Goal: Task Accomplishment & Management: Complete application form

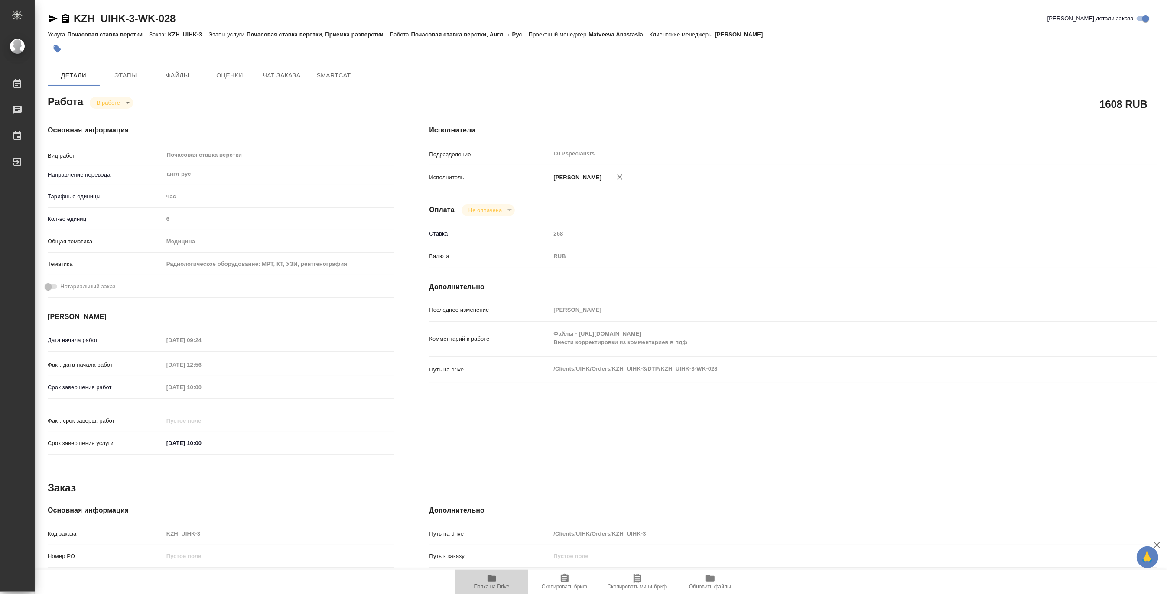
click at [493, 588] on span "Папка на Drive" at bounding box center [492, 587] width 36 height 6
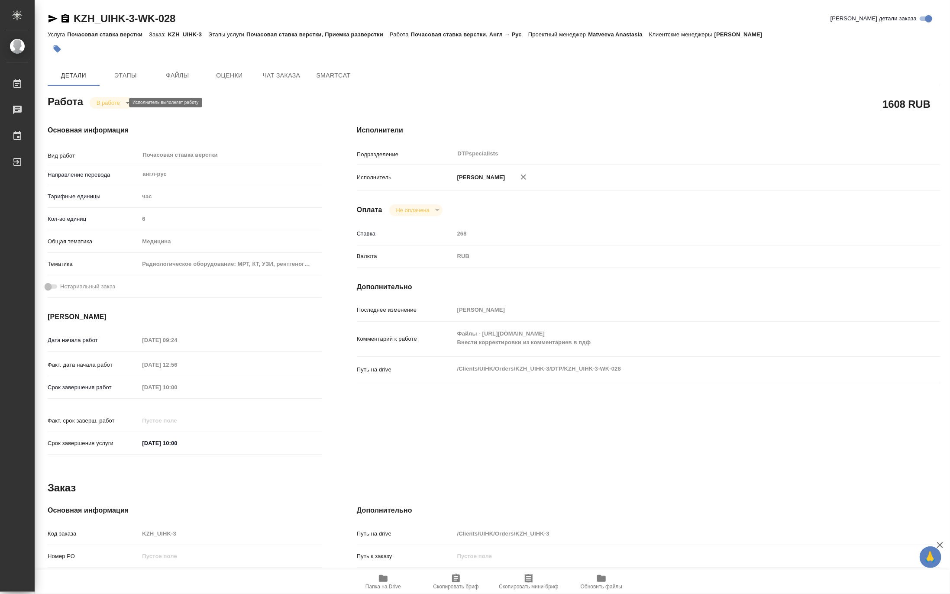
click at [109, 105] on body "🙏 .cls-1 fill:#fff; AWATERA Matveeva Maria Работы 0 Чаты График Выйти KZH_UIHK-…" at bounding box center [475, 297] width 950 height 594
click at [109, 117] on button "Выполнен" at bounding box center [112, 118] width 32 height 10
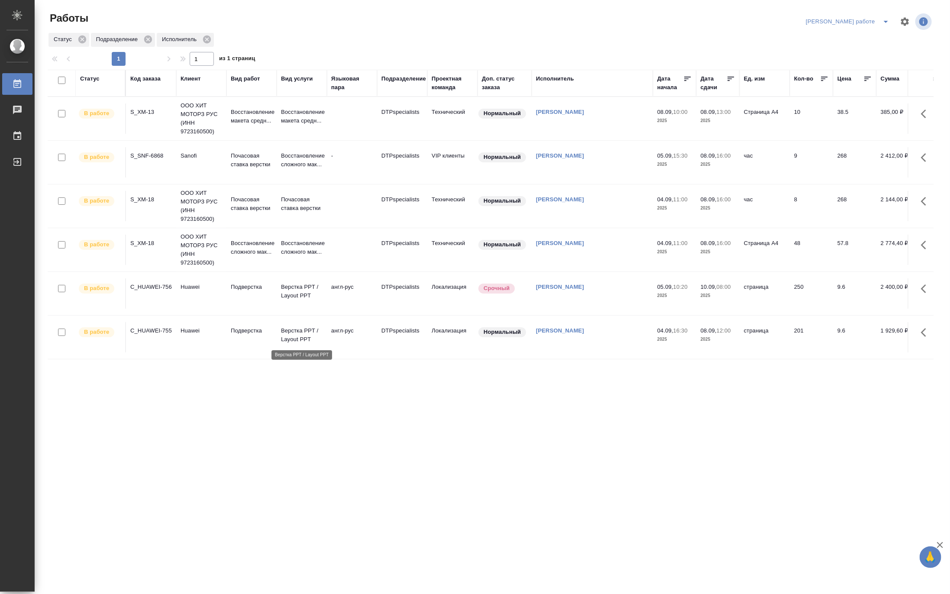
click at [295, 339] on p "Верстка PPT / Layout PPT" at bounding box center [302, 335] width 42 height 17
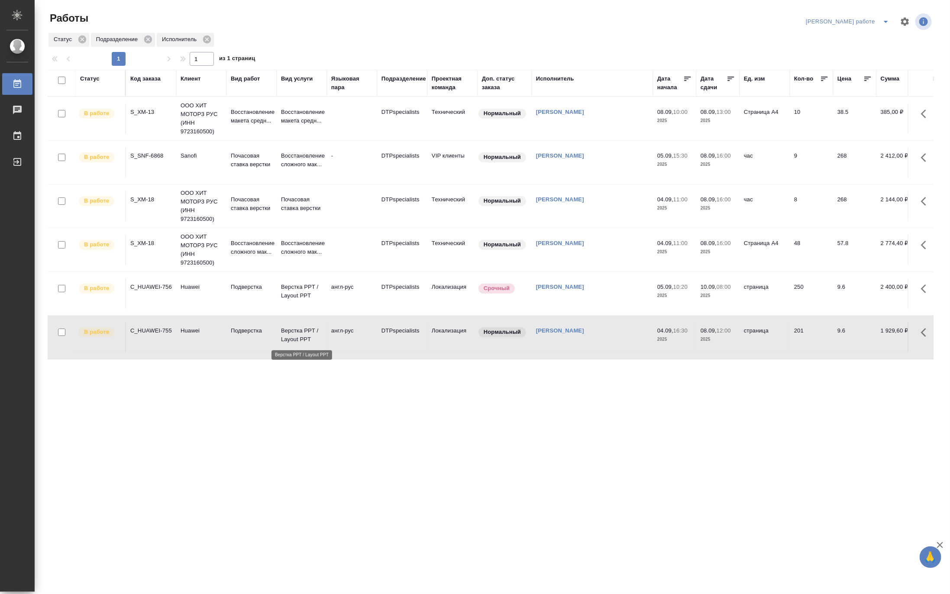
click at [295, 339] on p "Верстка PPT / Layout PPT" at bounding box center [302, 335] width 42 height 17
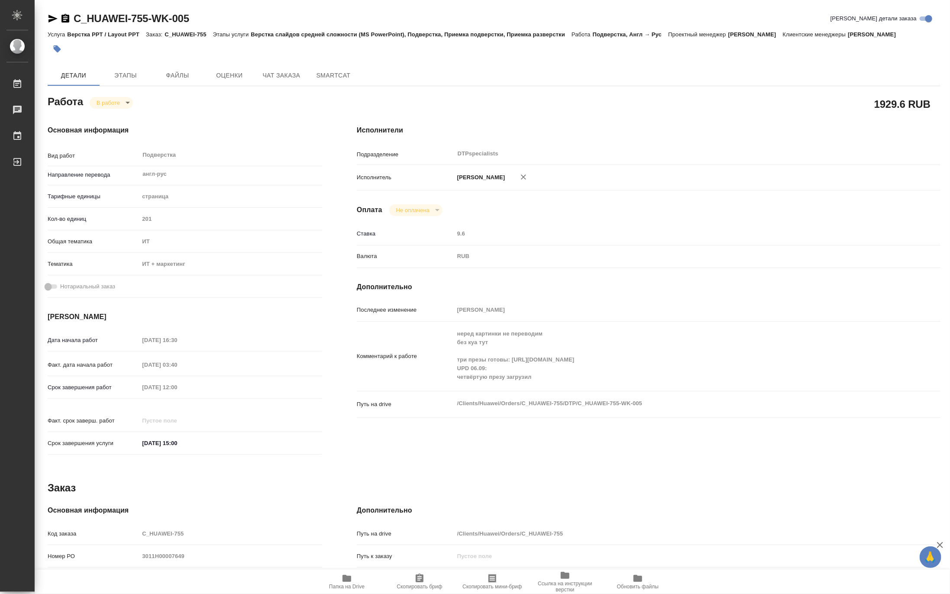
type textarea "x"
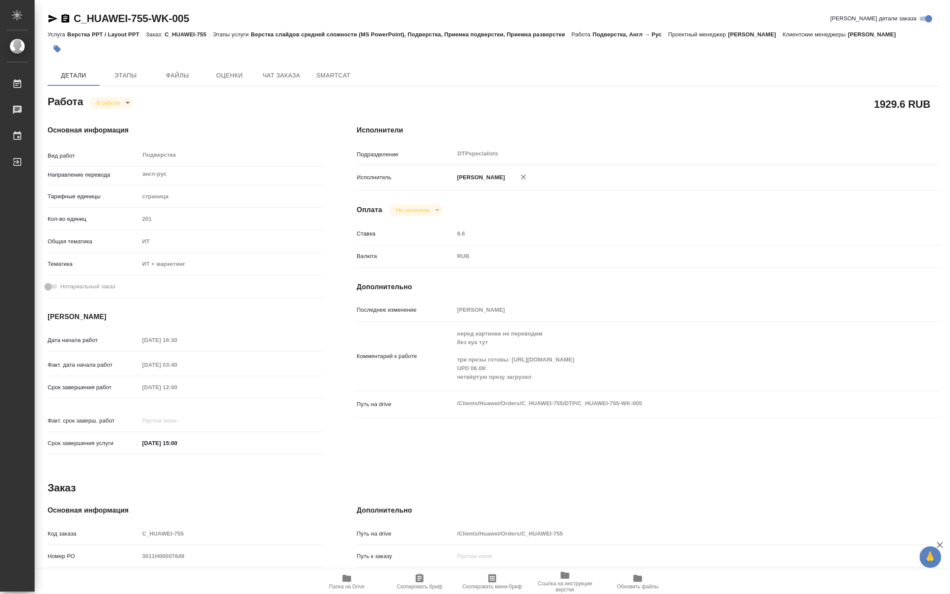
type textarea "x"
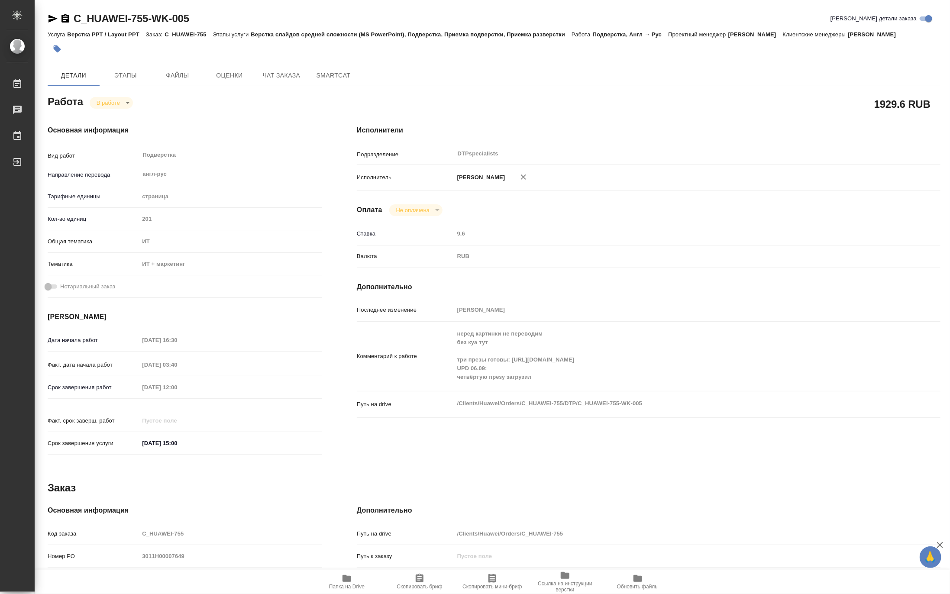
type textarea "x"
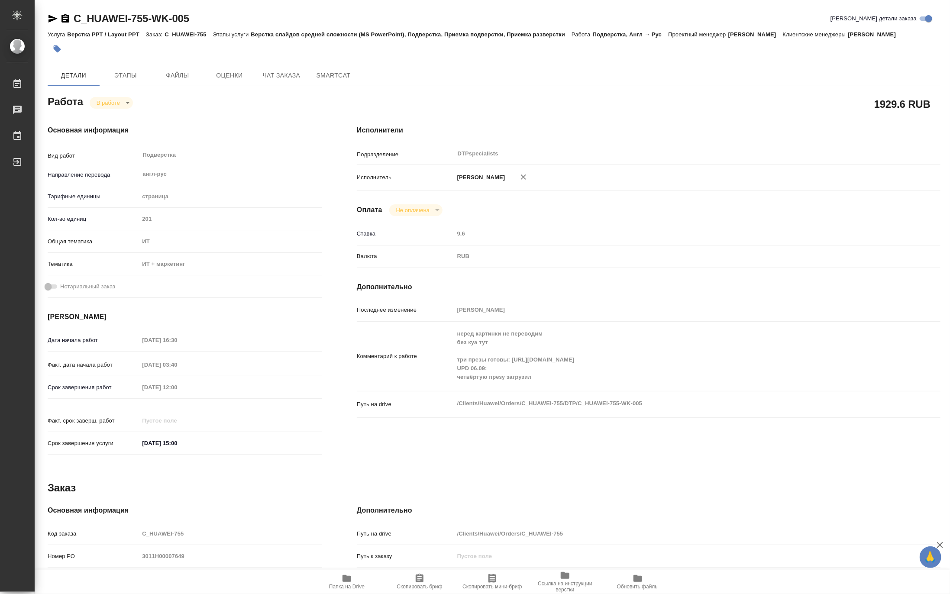
type textarea "x"
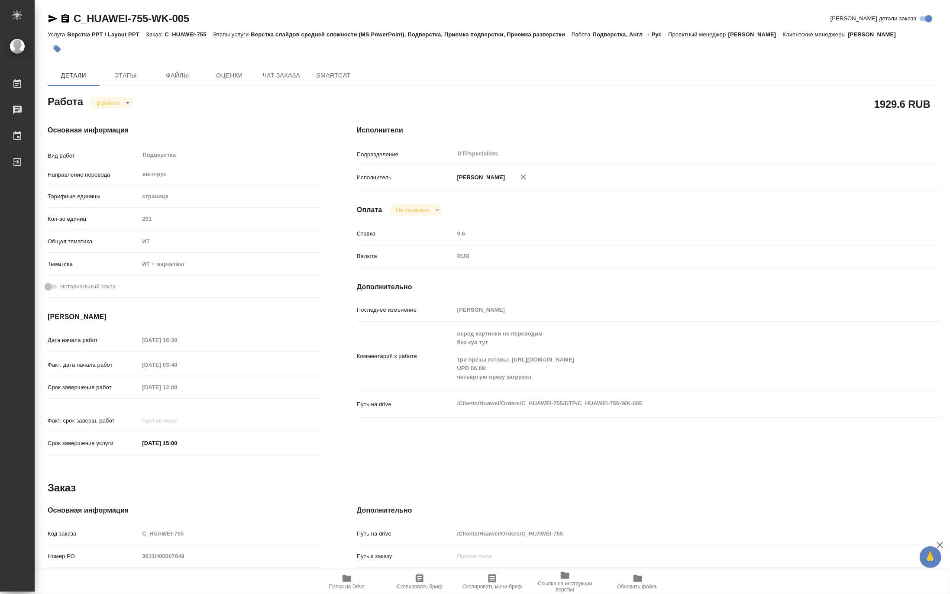
type textarea "x"
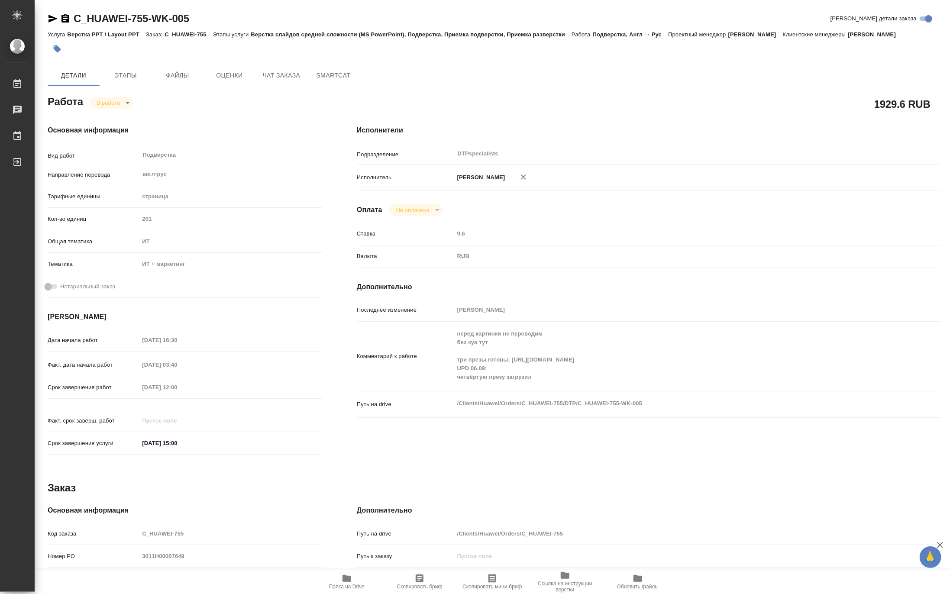
type textarea "x"
